Goal: Information Seeking & Learning: Learn about a topic

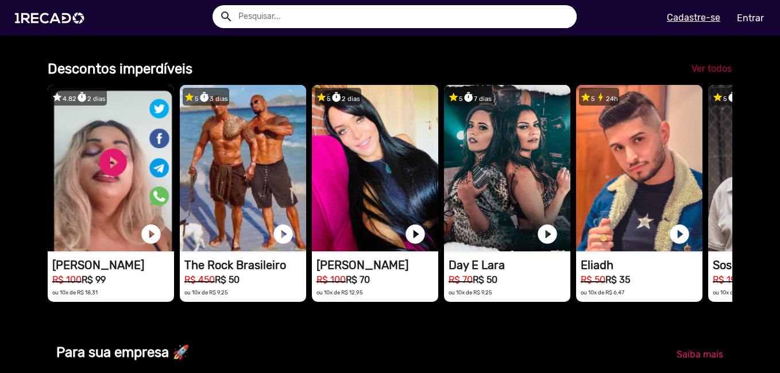
scroll to position [0, 2315]
click at [710, 74] on span "Ver todos" at bounding box center [712, 68] width 40 height 11
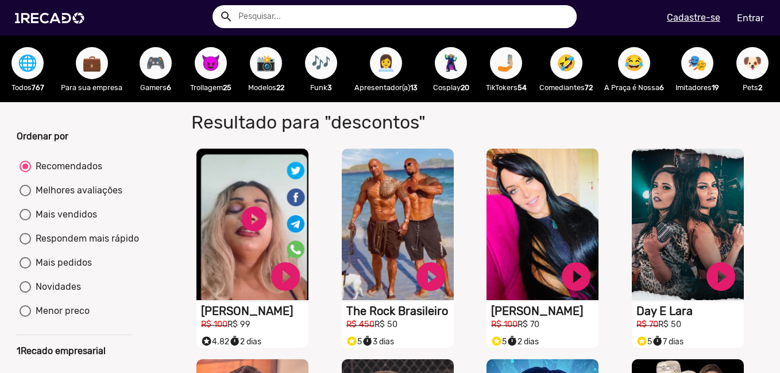
click at [67, 269] on div "Mais pedidos" at bounding box center [61, 263] width 61 height 14
click at [25, 269] on input "Mais pedidos" at bounding box center [25, 269] width 1 height 1
radio input "true"
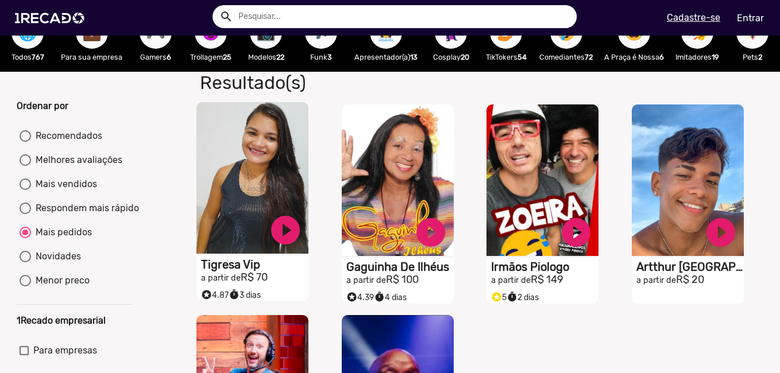
scroll to position [115, 0]
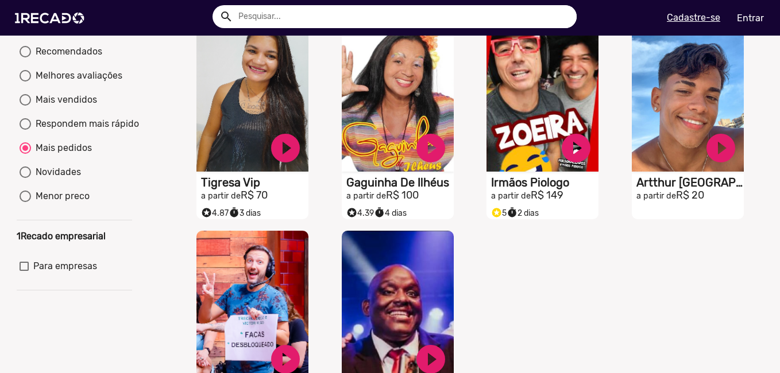
click at [38, 179] on div "Novidades" at bounding box center [56, 172] width 50 height 14
click at [25, 179] on input "Novidades" at bounding box center [25, 178] width 1 height 1
radio input "true"
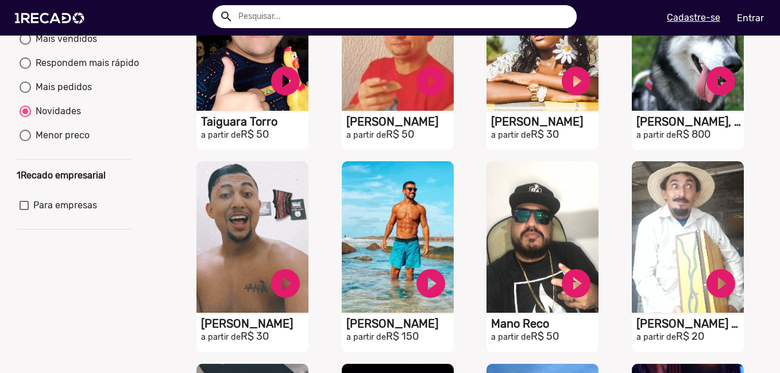
scroll to position [172, 0]
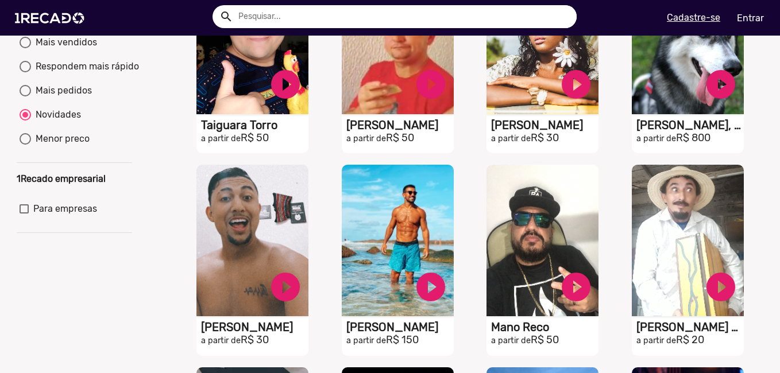
click at [70, 145] on div "Menor preco" at bounding box center [60, 139] width 59 height 14
click at [25, 145] on input "Menor preco" at bounding box center [25, 145] width 1 height 1
radio input "true"
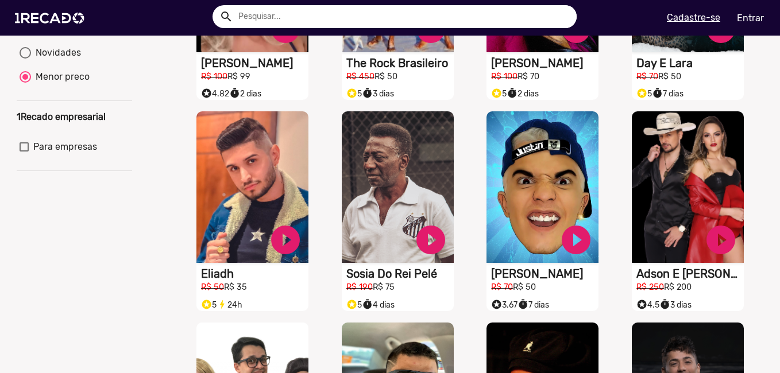
scroll to position [0, 0]
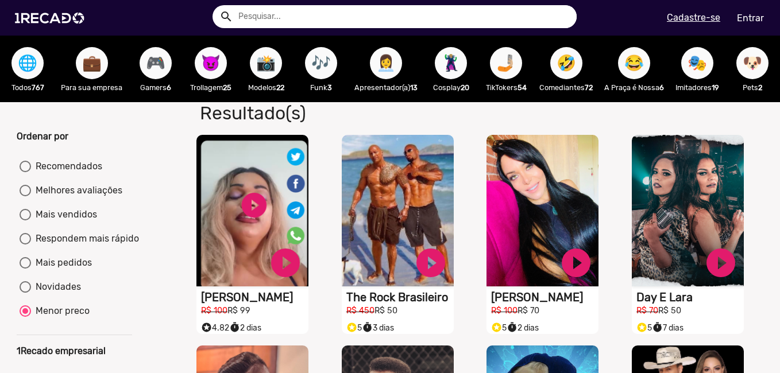
click at [560, 65] on span "🤣" at bounding box center [567, 63] width 20 height 32
radio input "true"
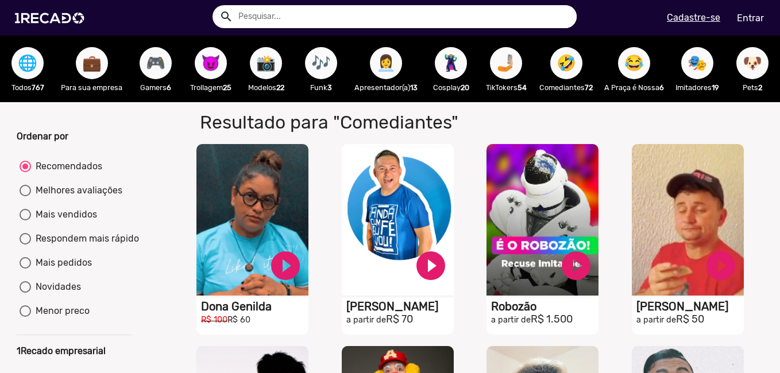
click at [156, 60] on span "🎮" at bounding box center [156, 63] width 20 height 32
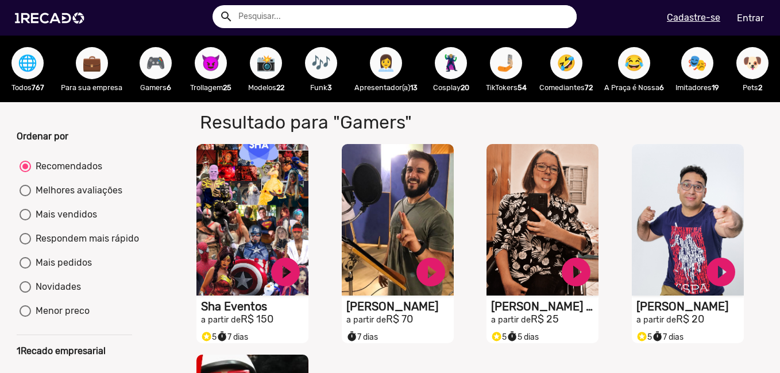
click at [381, 56] on span "👩‍💼" at bounding box center [386, 63] width 20 height 32
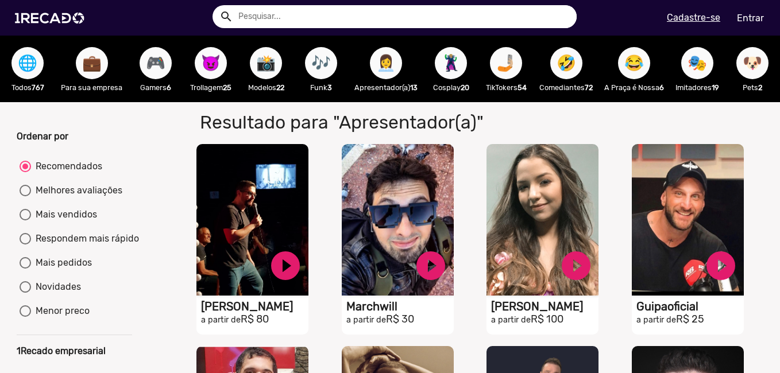
click at [696, 54] on span "🎭" at bounding box center [698, 63] width 20 height 32
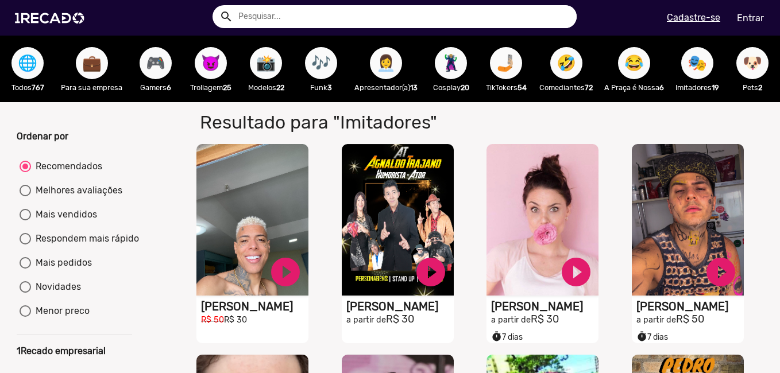
click at [29, 56] on span "🌐" at bounding box center [28, 63] width 20 height 32
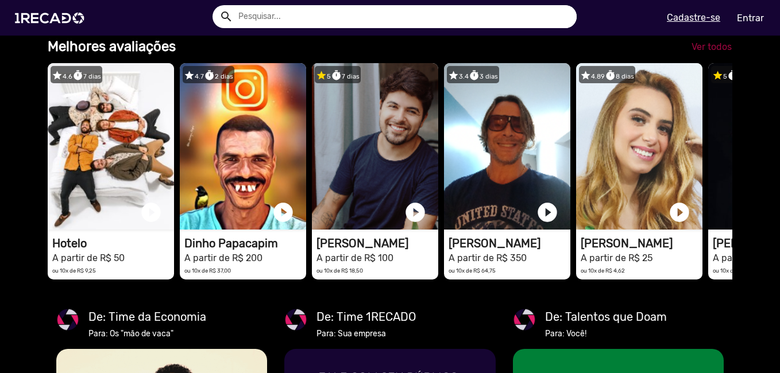
click at [699, 52] on span "Ver todos" at bounding box center [712, 46] width 40 height 11
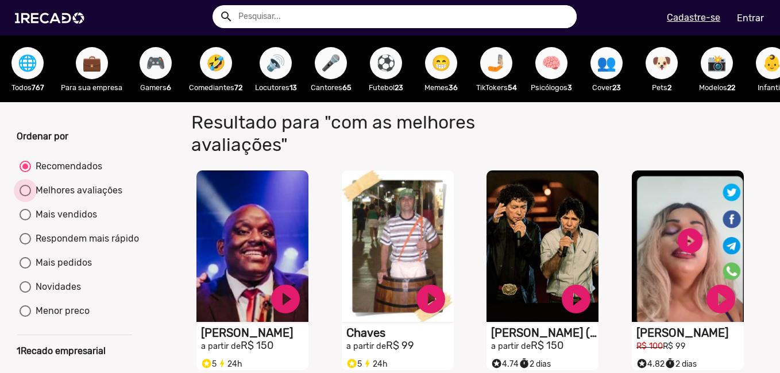
click at [98, 198] on div "Melhores avaliações" at bounding box center [76, 191] width 91 height 14
click at [25, 197] on input "Melhores avaliações" at bounding box center [25, 196] width 1 height 1
radio input "true"
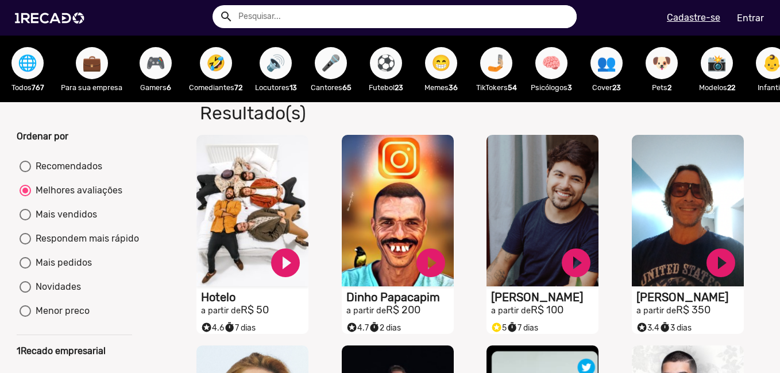
click at [24, 64] on span "🌐" at bounding box center [28, 63] width 20 height 32
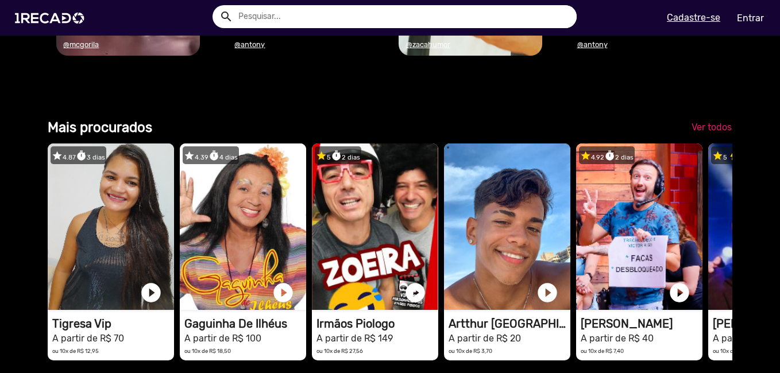
scroll to position [1551, 0]
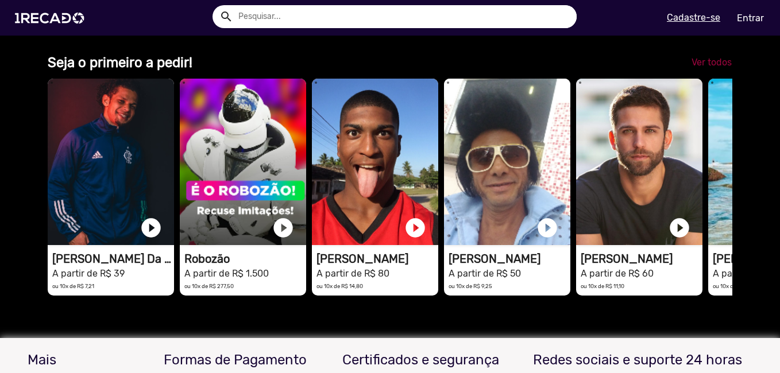
click at [697, 68] on span "Ver todos" at bounding box center [712, 62] width 40 height 11
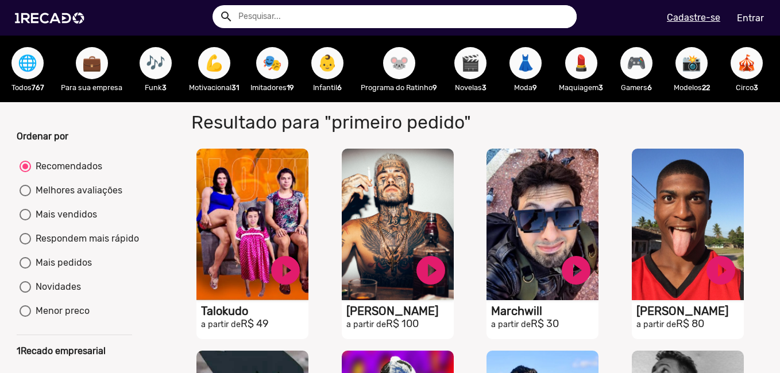
click at [395, 68] on span "🐭" at bounding box center [400, 63] width 20 height 32
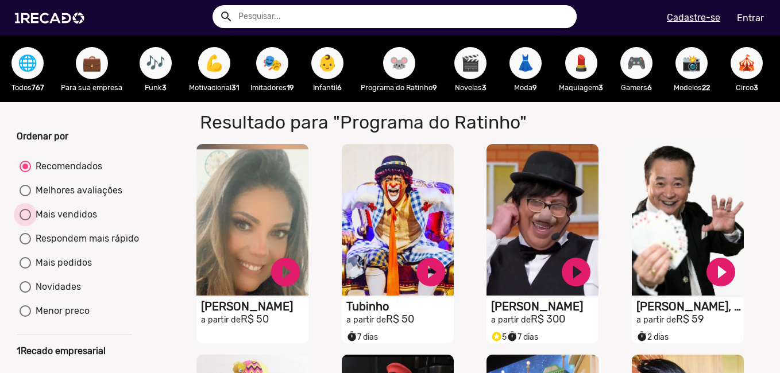
click at [74, 219] on div "Mais vendidos" at bounding box center [64, 215] width 66 height 14
click at [25, 221] on input "Mais vendidos" at bounding box center [25, 221] width 1 height 1
radio input "true"
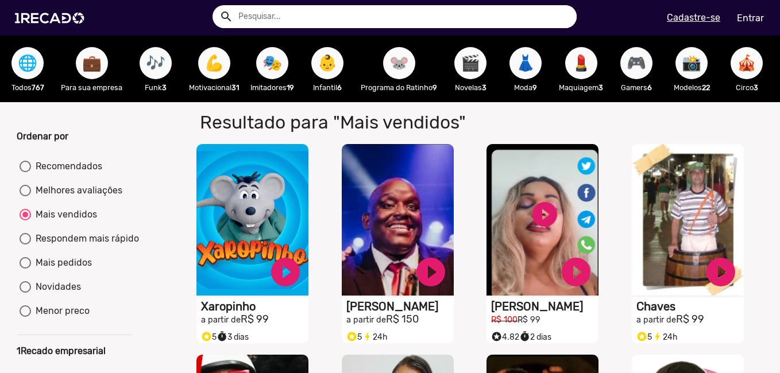
click at [336, 69] on span "👶" at bounding box center [328, 63] width 20 height 32
radio input "true"
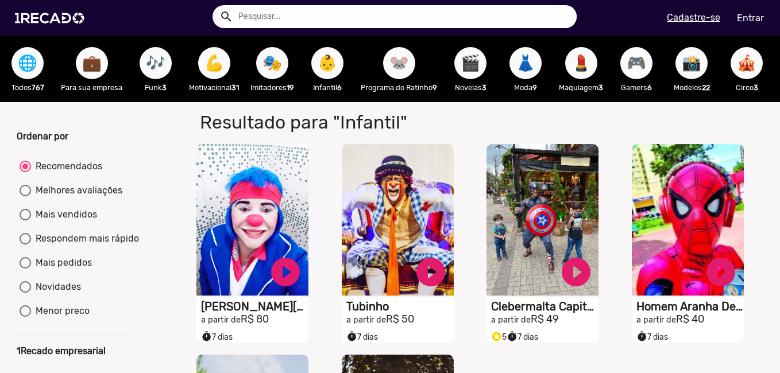
click at [646, 64] on span "🎮" at bounding box center [637, 63] width 20 height 32
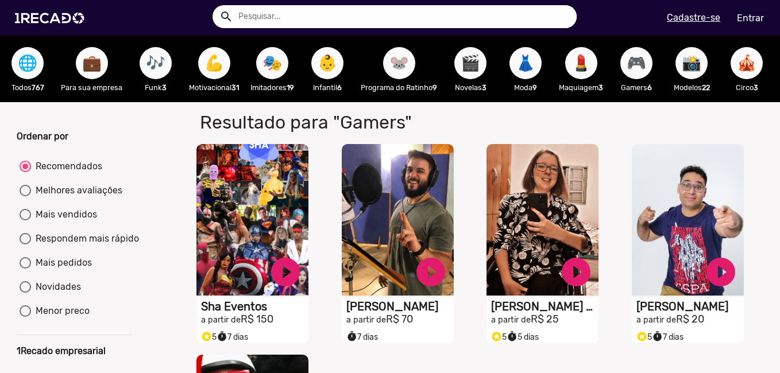
click at [699, 56] on span "📸" at bounding box center [692, 63] width 20 height 32
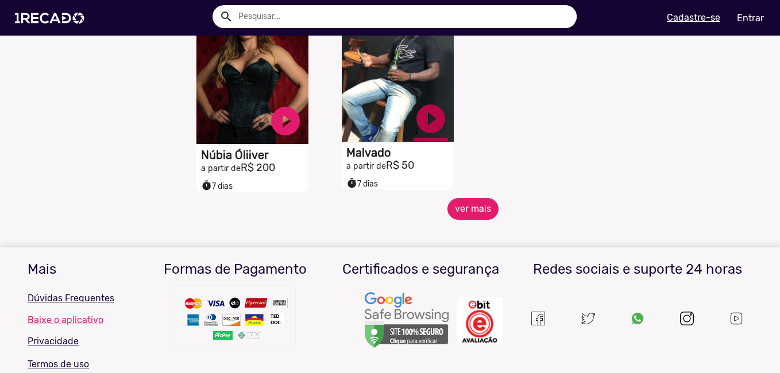
scroll to position [575, 0]
